Goal: Task Accomplishment & Management: Complete application form

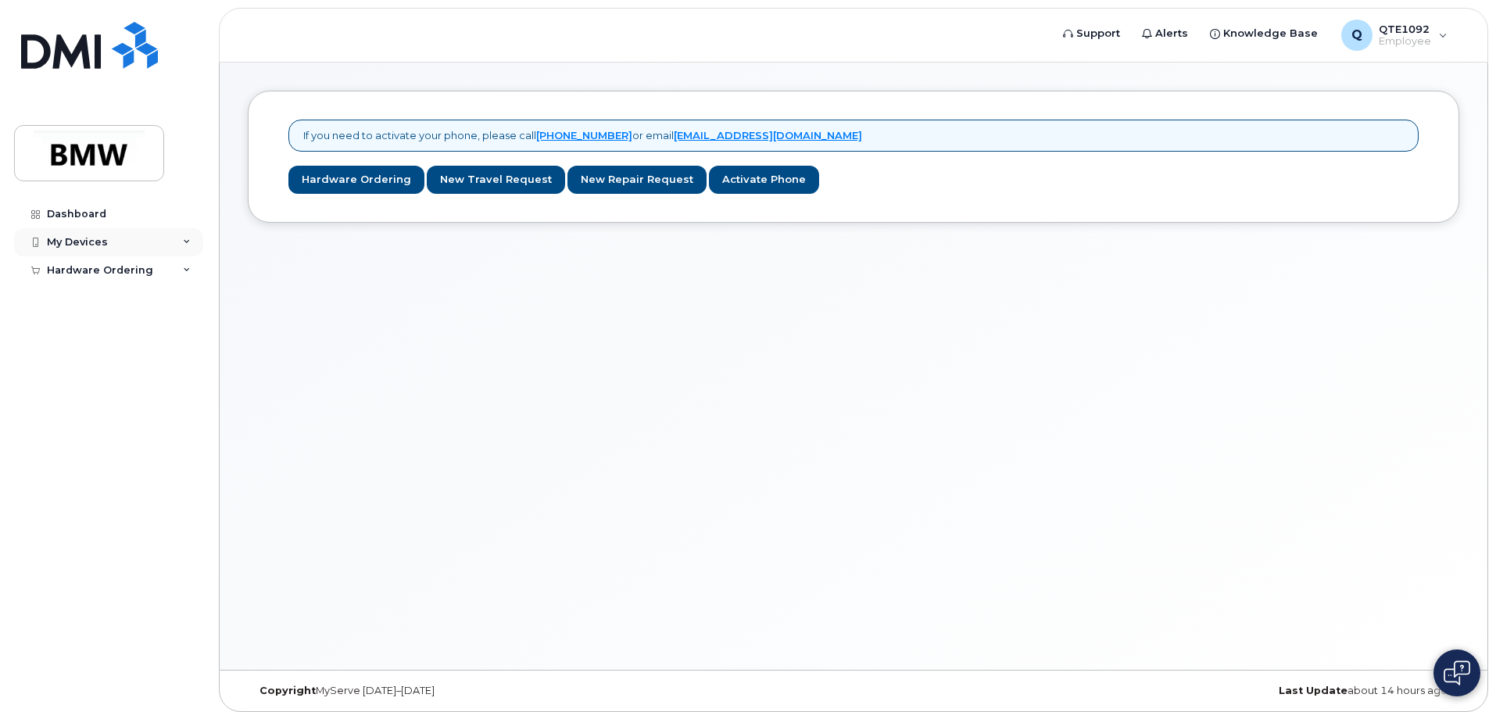
click at [100, 229] on div "My Devices" at bounding box center [108, 242] width 189 height 28
click at [1432, 38] on div "Q QTE1092 Employee" at bounding box center [1394, 35] width 128 height 31
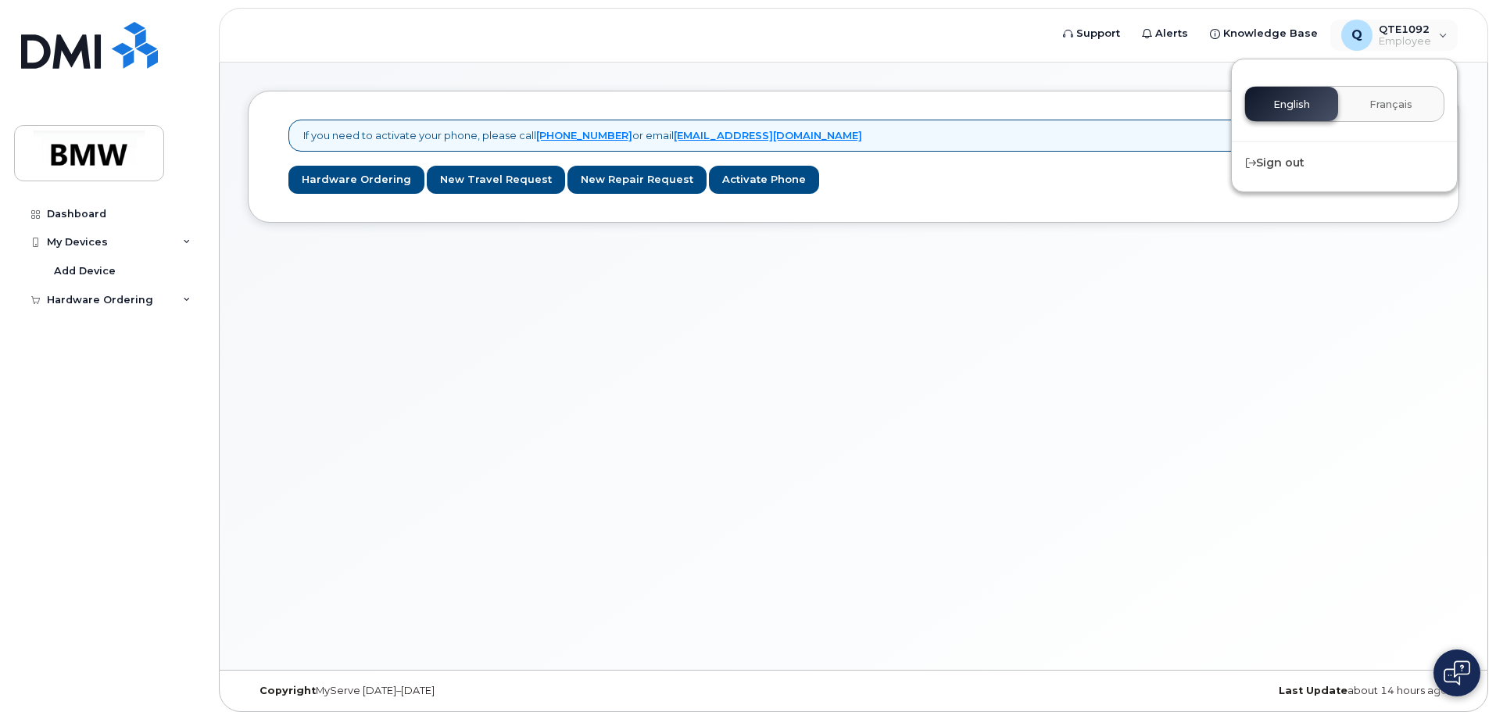
click at [1288, 394] on div "If you need to activate your phone, please call [PHONE_NUMBER] or email [EMAIL_…" at bounding box center [854, 366] width 1268 height 607
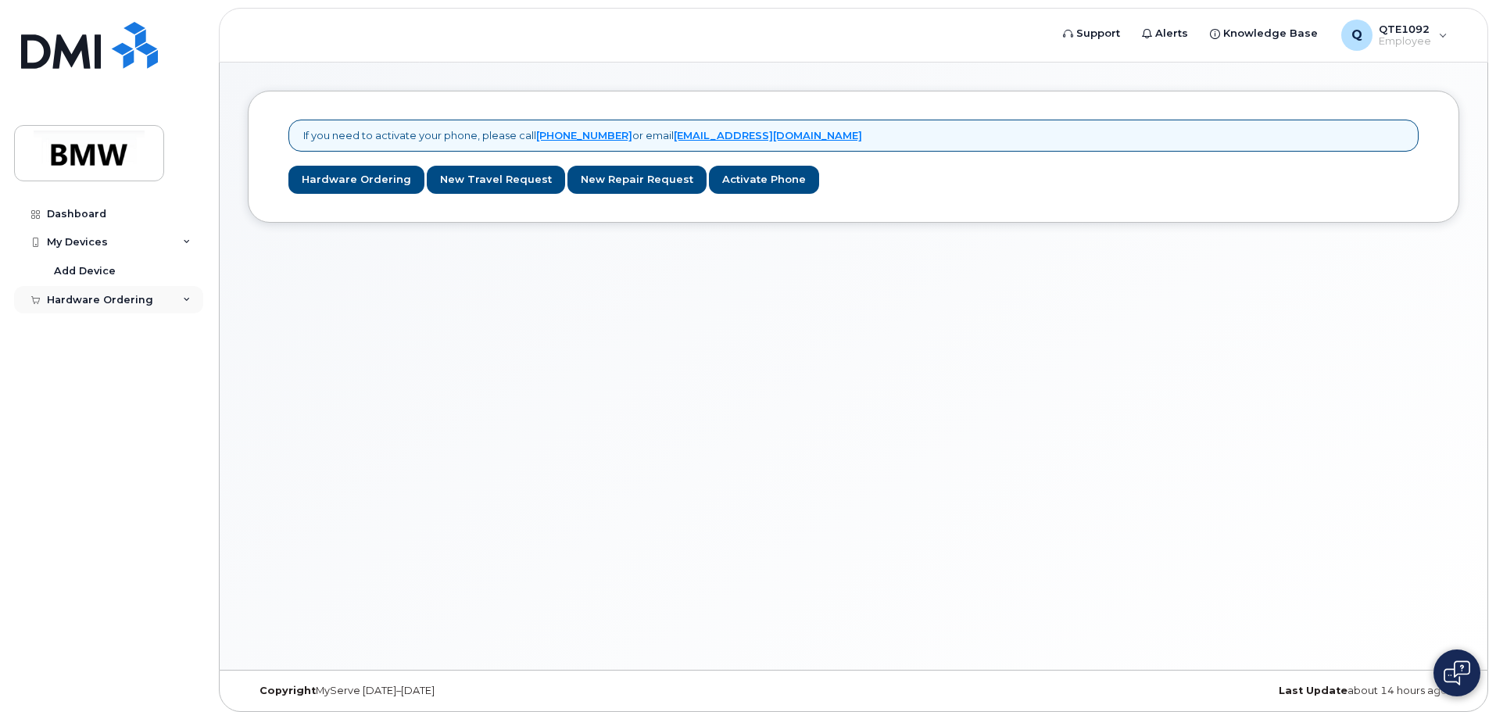
click at [166, 299] on div "Hardware Ordering" at bounding box center [108, 300] width 189 height 28
click at [768, 177] on link "Activate Phone" at bounding box center [764, 180] width 110 height 29
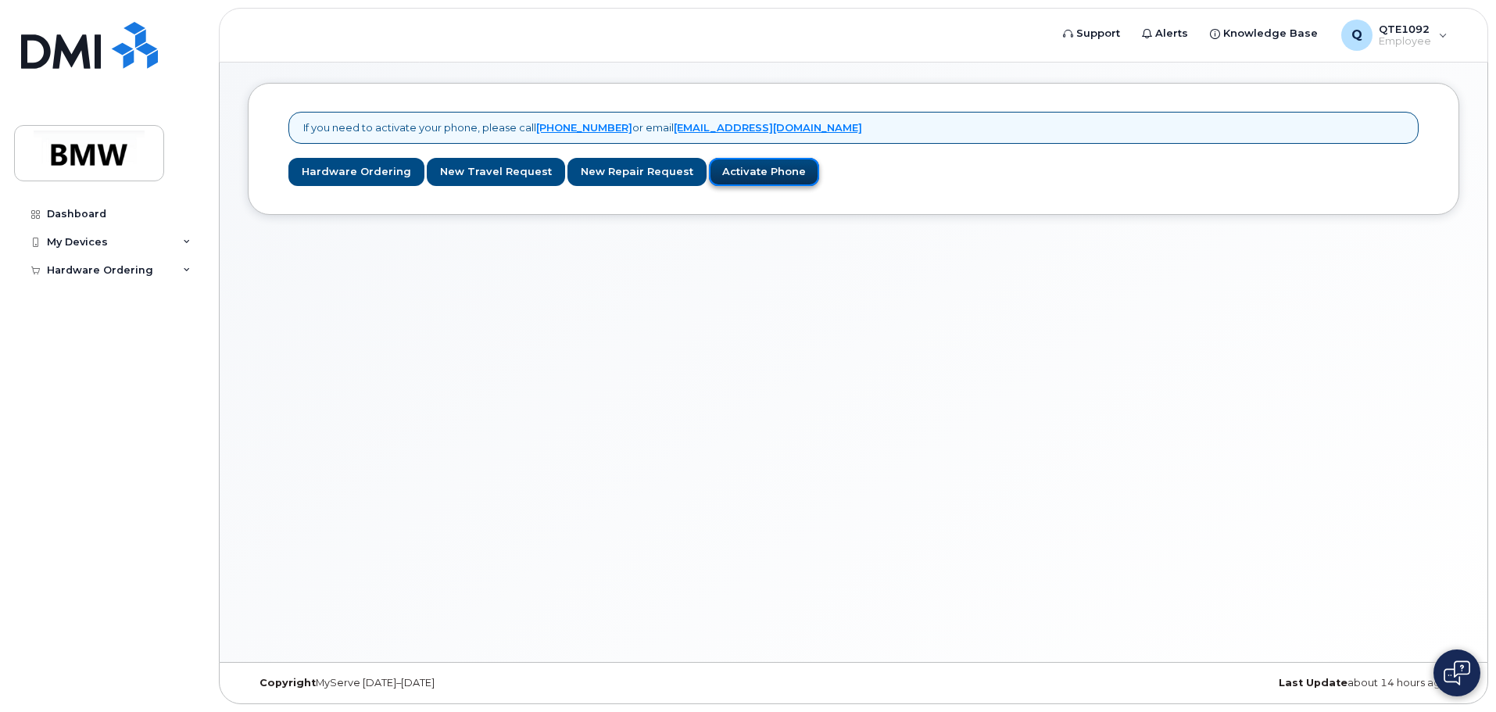
click at [764, 175] on link "Activate Phone" at bounding box center [764, 172] width 110 height 29
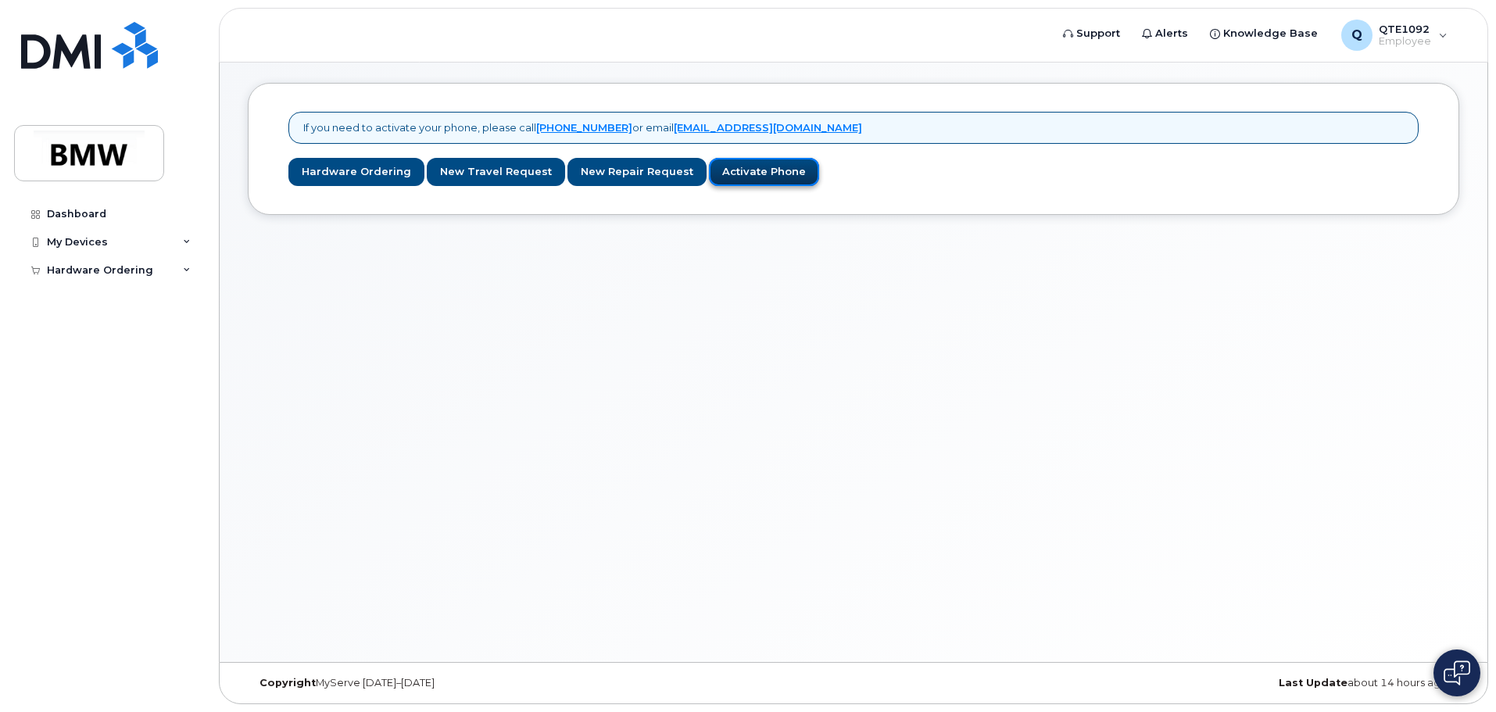
click at [764, 175] on link "Activate Phone" at bounding box center [764, 172] width 110 height 29
click at [761, 174] on link "Activate Phone" at bounding box center [764, 172] width 110 height 29
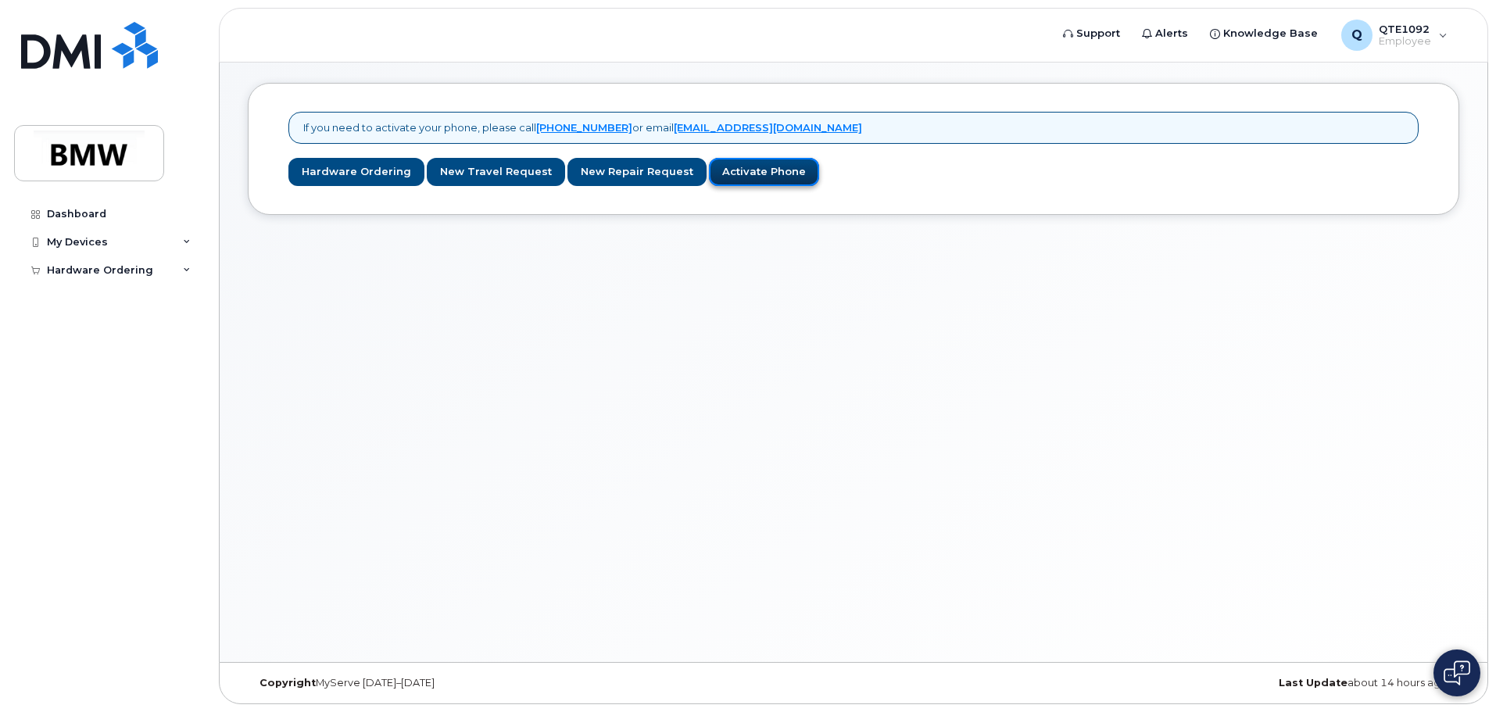
click at [765, 172] on link "Activate Phone" at bounding box center [764, 172] width 110 height 29
click at [766, 172] on link "Activate Phone" at bounding box center [764, 172] width 110 height 29
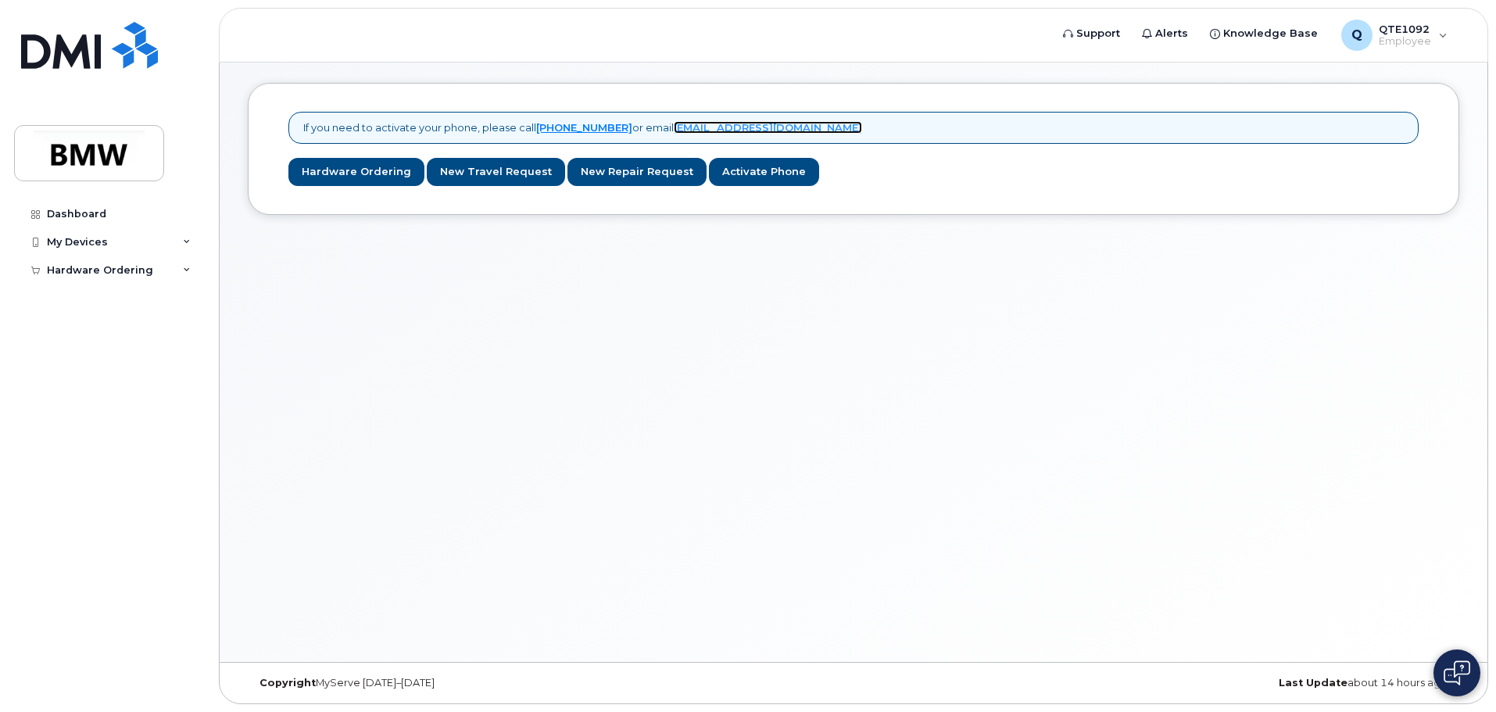
click at [712, 123] on link "[EMAIL_ADDRESS][DOMAIN_NAME]" at bounding box center [768, 127] width 188 height 13
click at [726, 124] on link "[EMAIL_ADDRESS][DOMAIN_NAME]" at bounding box center [768, 127] width 188 height 13
click at [1455, 660] on img at bounding box center [1457, 672] width 27 height 25
click at [1053, 463] on div "If you need to activate your phone, please call [PHONE_NUMBER] or email [EMAIL_…" at bounding box center [854, 358] width 1268 height 607
click at [1003, 91] on div "If you need to activate your phone, please call [PHONE_NUMBER] or email [EMAIL_…" at bounding box center [854, 149] width 1212 height 132
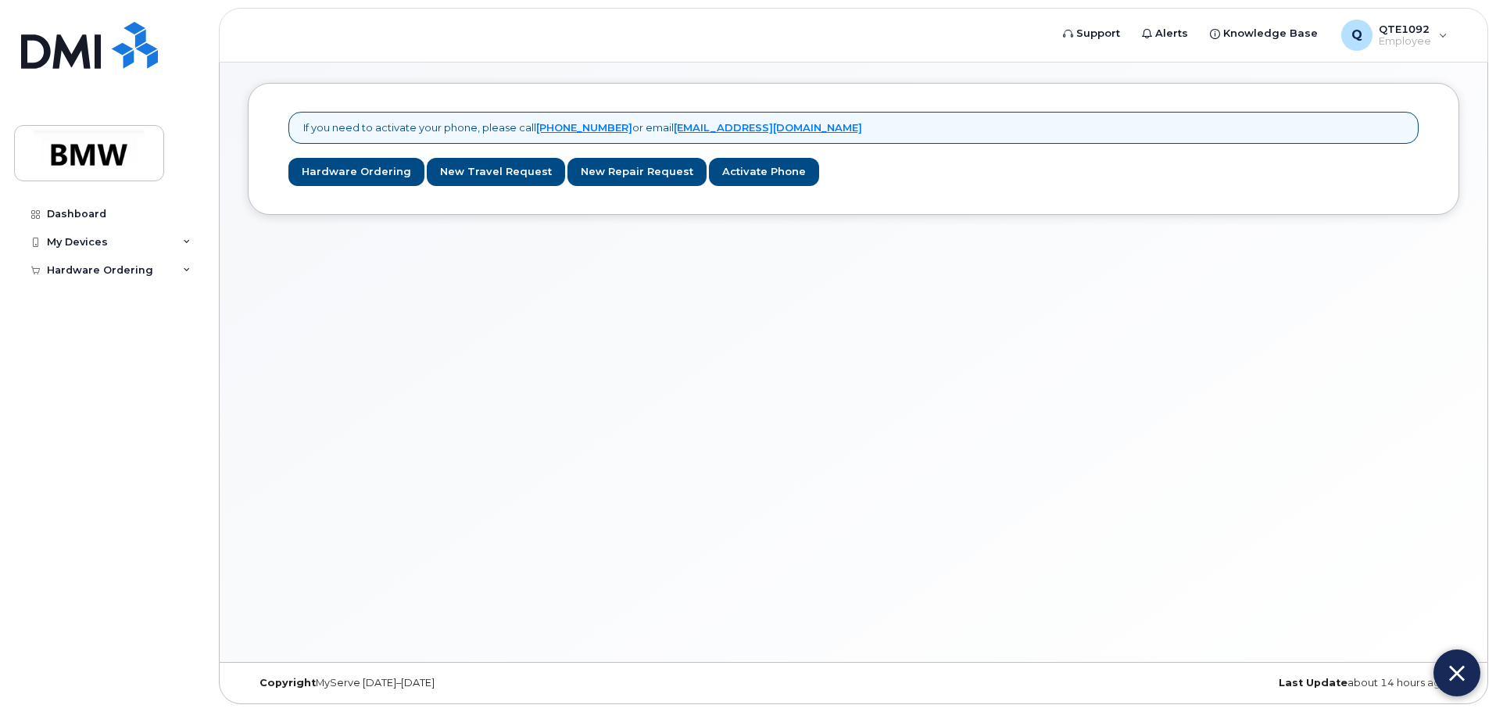
click at [1036, 326] on div "If you need to activate your phone, please call [PHONE_NUMBER] or email [EMAIL_…" at bounding box center [854, 358] width 1268 height 607
click at [1453, 668] on img at bounding box center [1457, 673] width 16 height 26
